Goal: Task Accomplishment & Management: Use online tool/utility

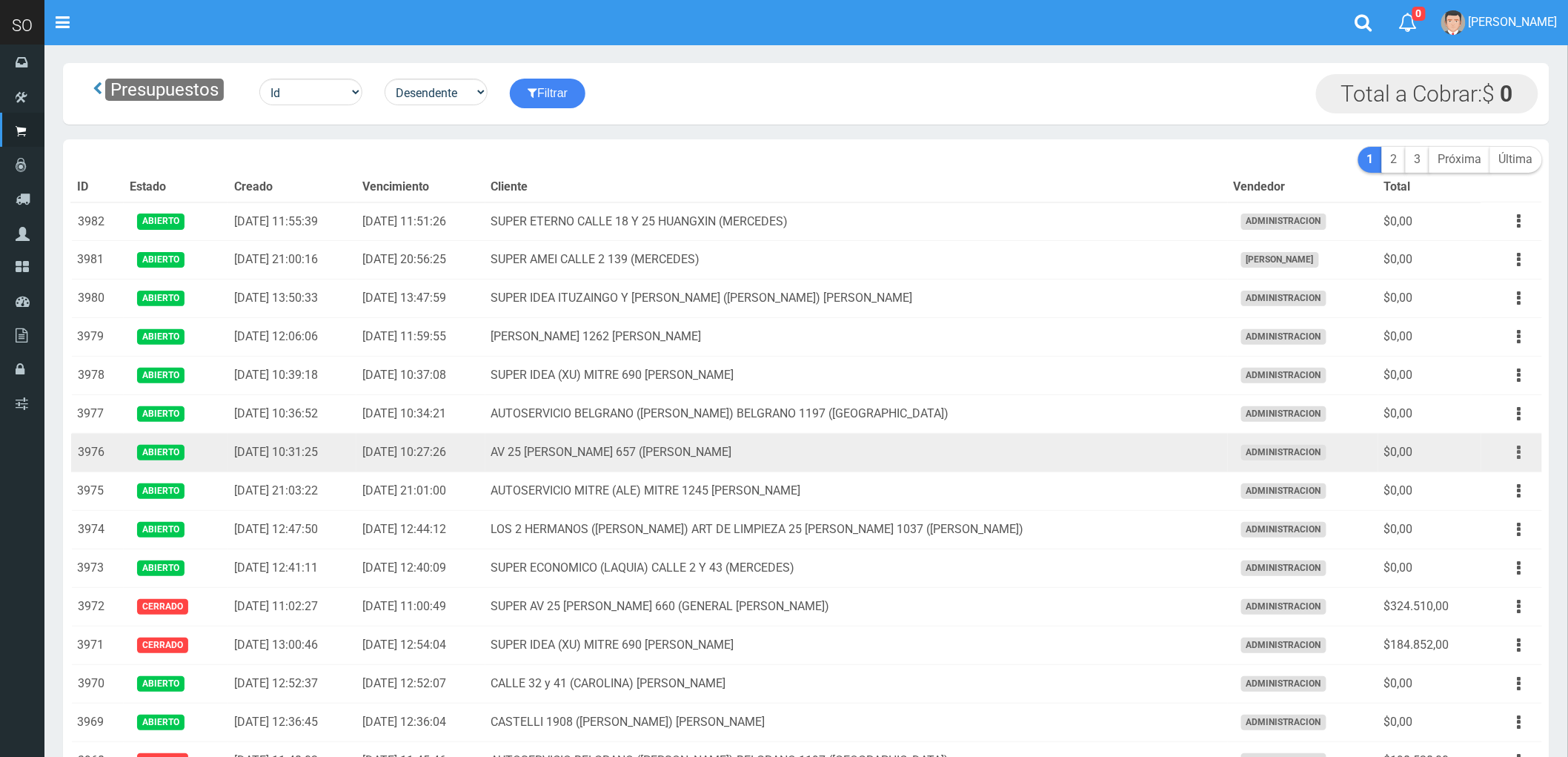
click at [1520, 450] on icon "button" at bounding box center [1519, 453] width 4 height 26
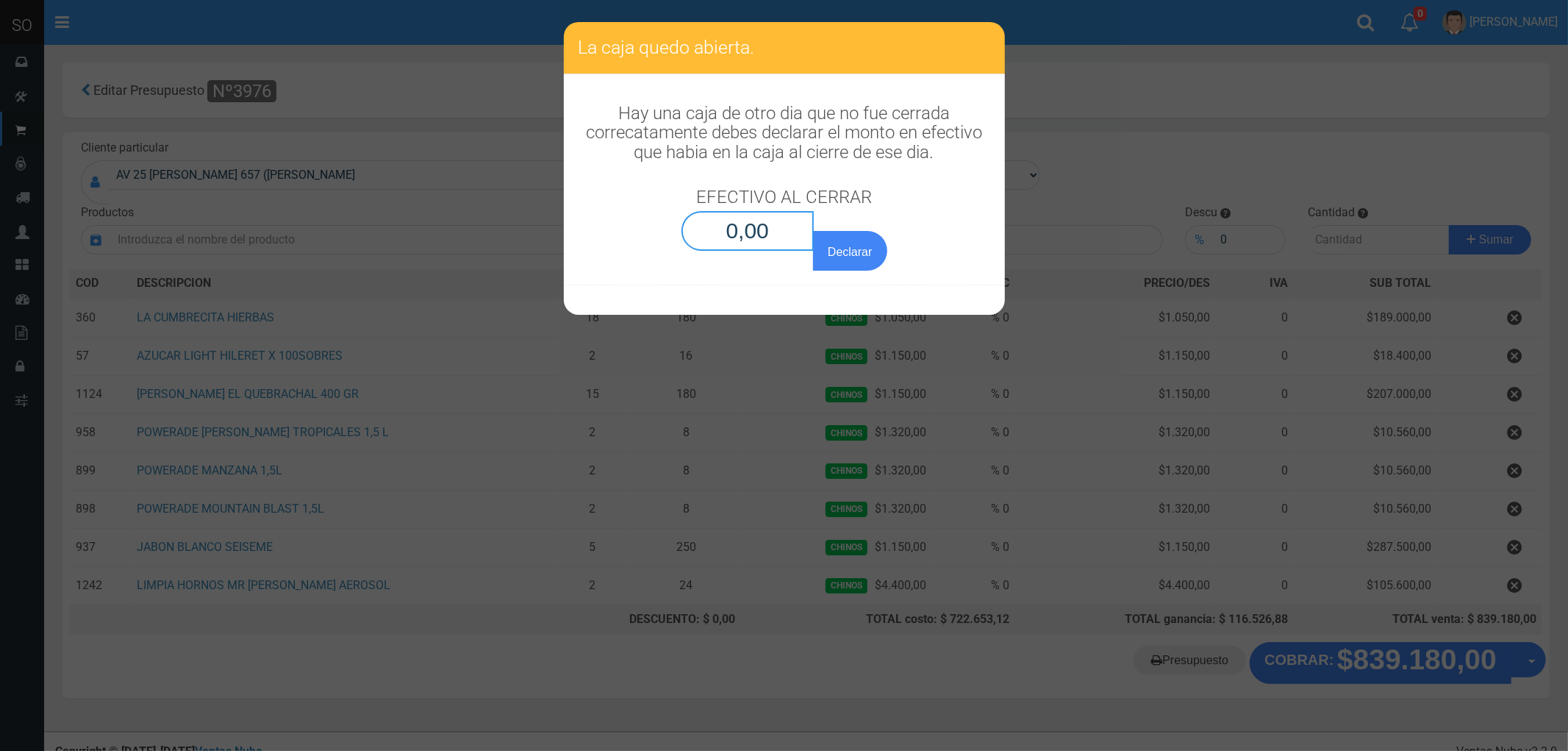
click at [777, 231] on input "0,00" at bounding box center [748, 231] width 133 height 40
type input "0,01"
click at [813, 231] on button "Declarar" at bounding box center [850, 251] width 73 height 40
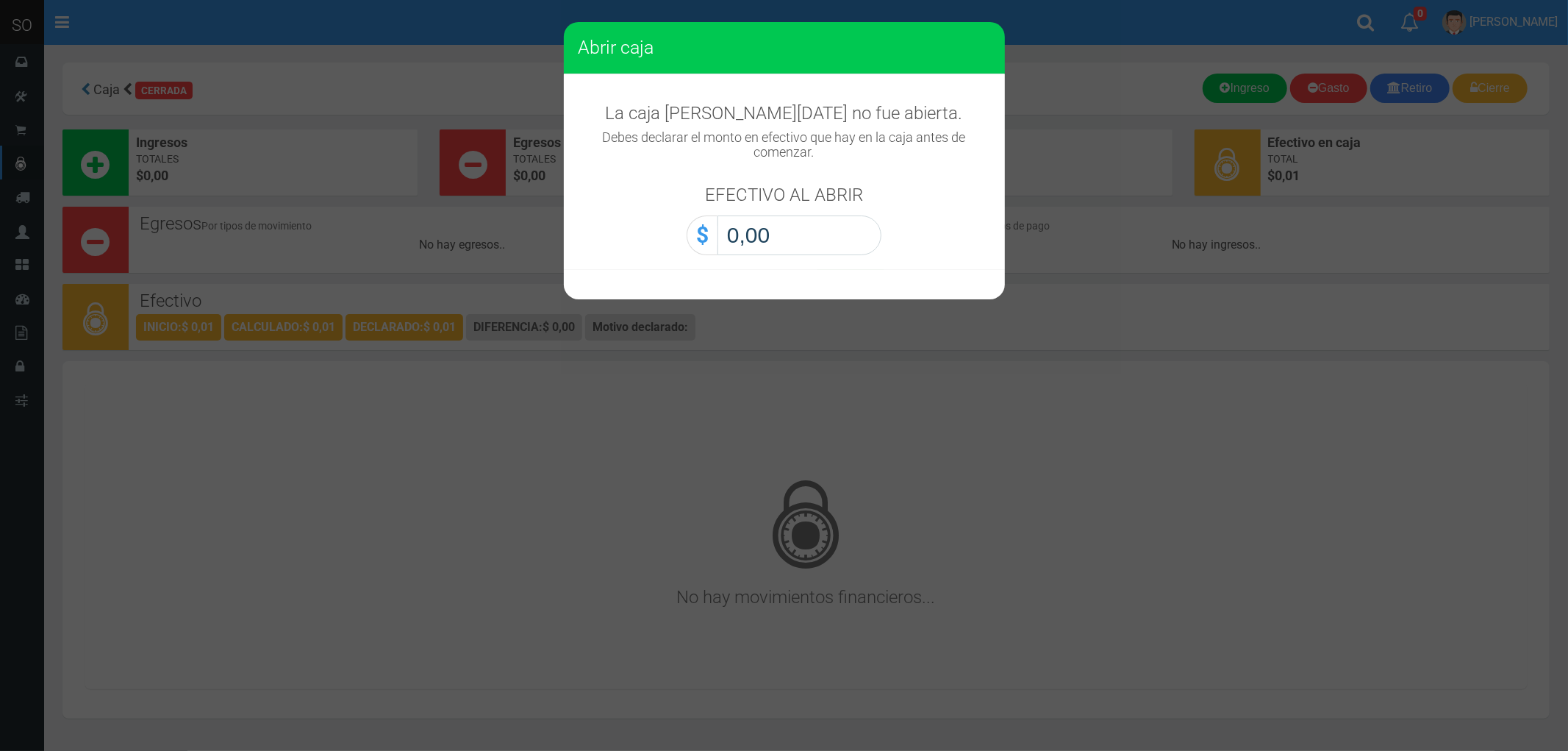
click at [763, 231] on input "0,00" at bounding box center [799, 236] width 164 height 40
type input "0,01"
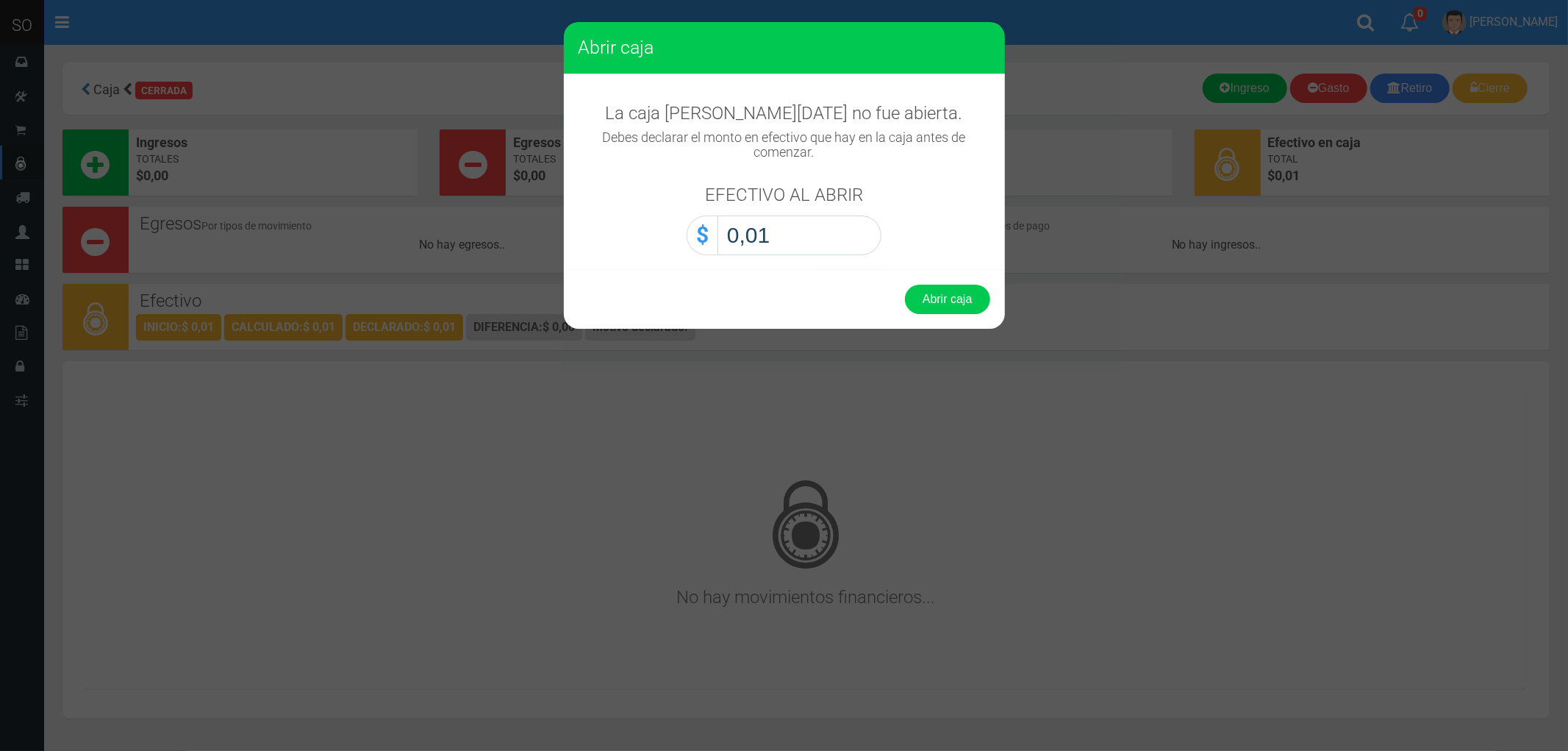
click at [905, 284] on button "Abrir caja" at bounding box center [948, 299] width 85 height 30
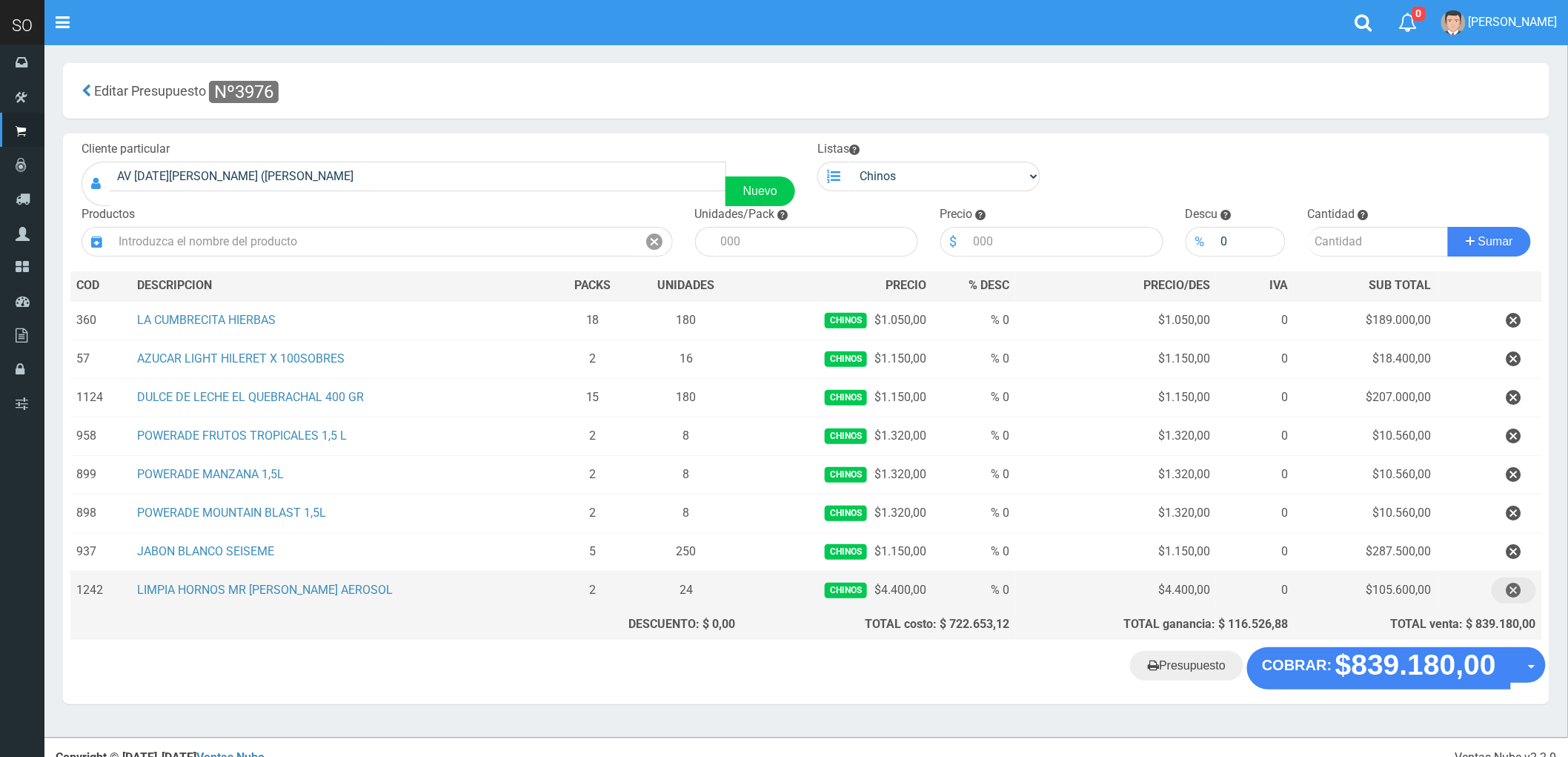
click at [1517, 589] on icon "button" at bounding box center [1513, 590] width 15 height 26
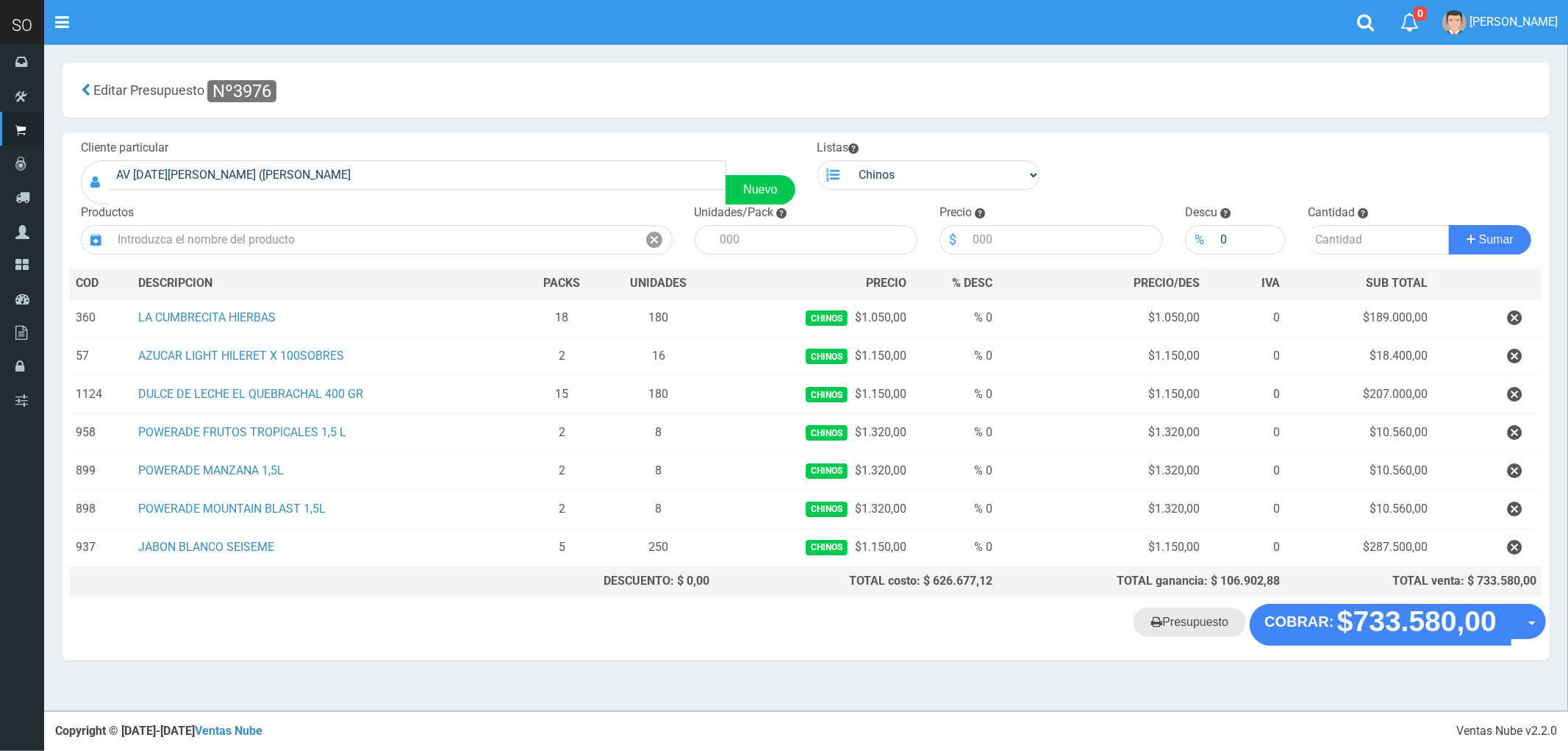
click at [1197, 622] on link "Presupuesto" at bounding box center [1190, 622] width 113 height 30
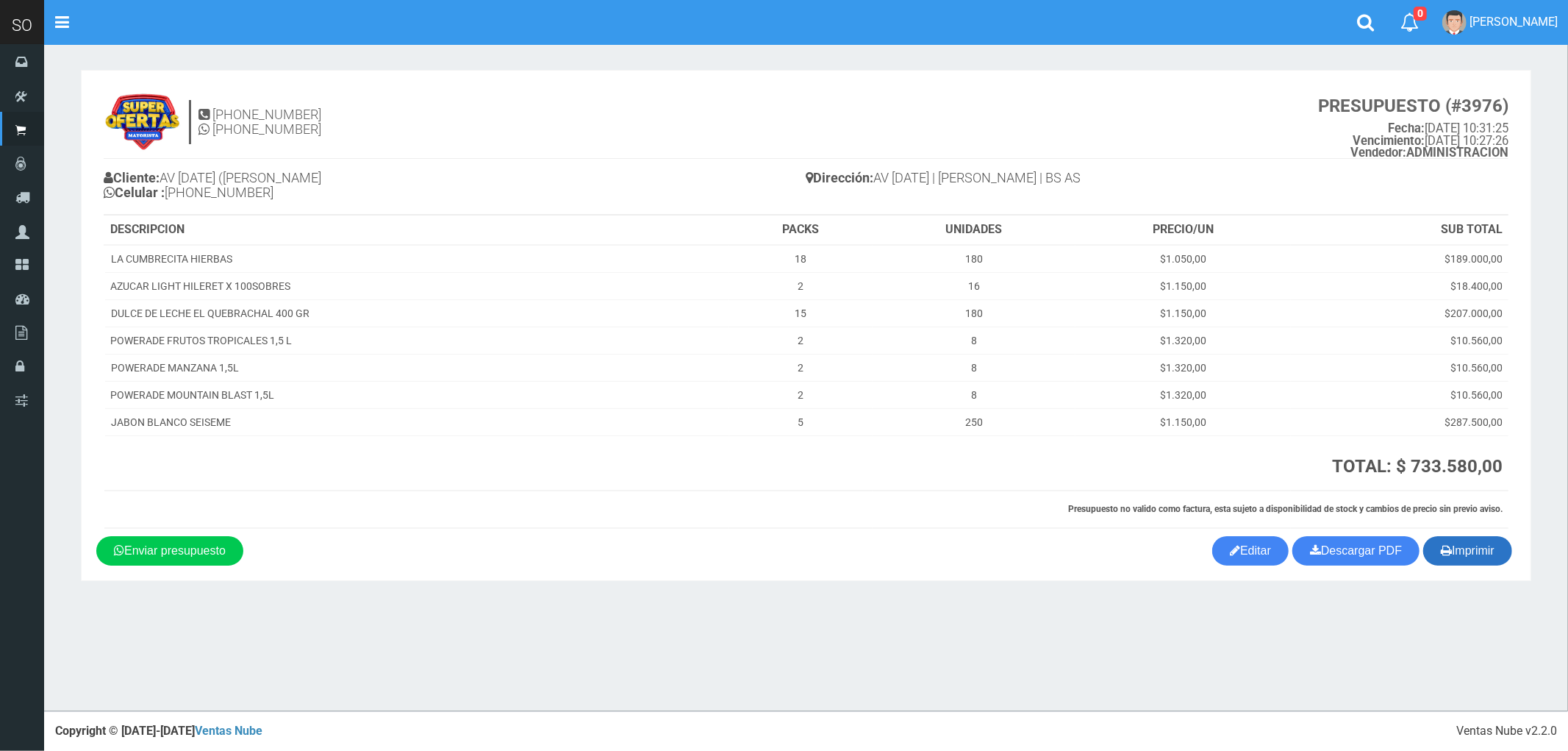
click at [1493, 554] on button "Imprimir" at bounding box center [1467, 550] width 89 height 30
